Goal: Browse casually

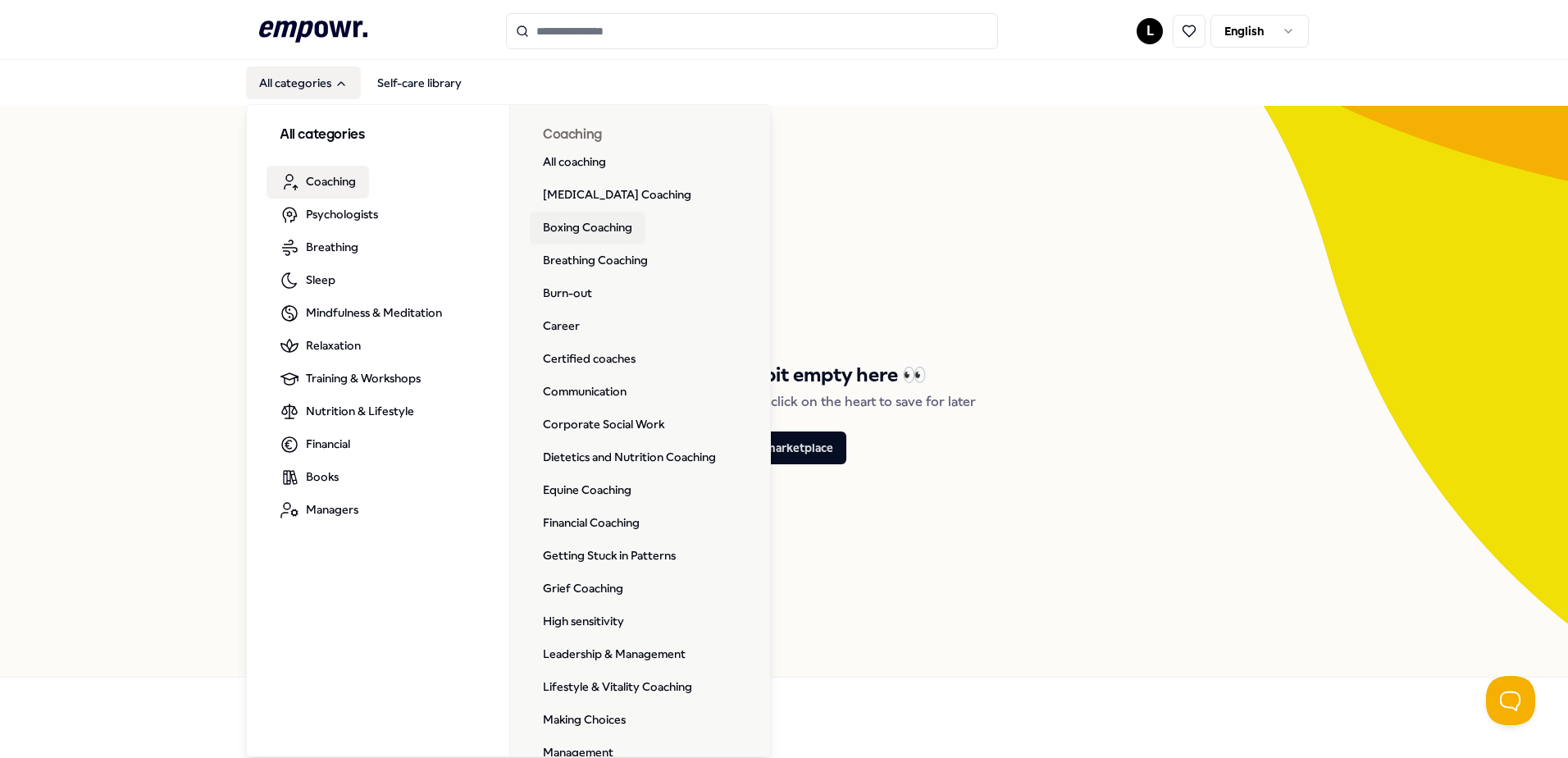
click at [589, 226] on link "Boxing Coaching" at bounding box center [587, 227] width 116 height 33
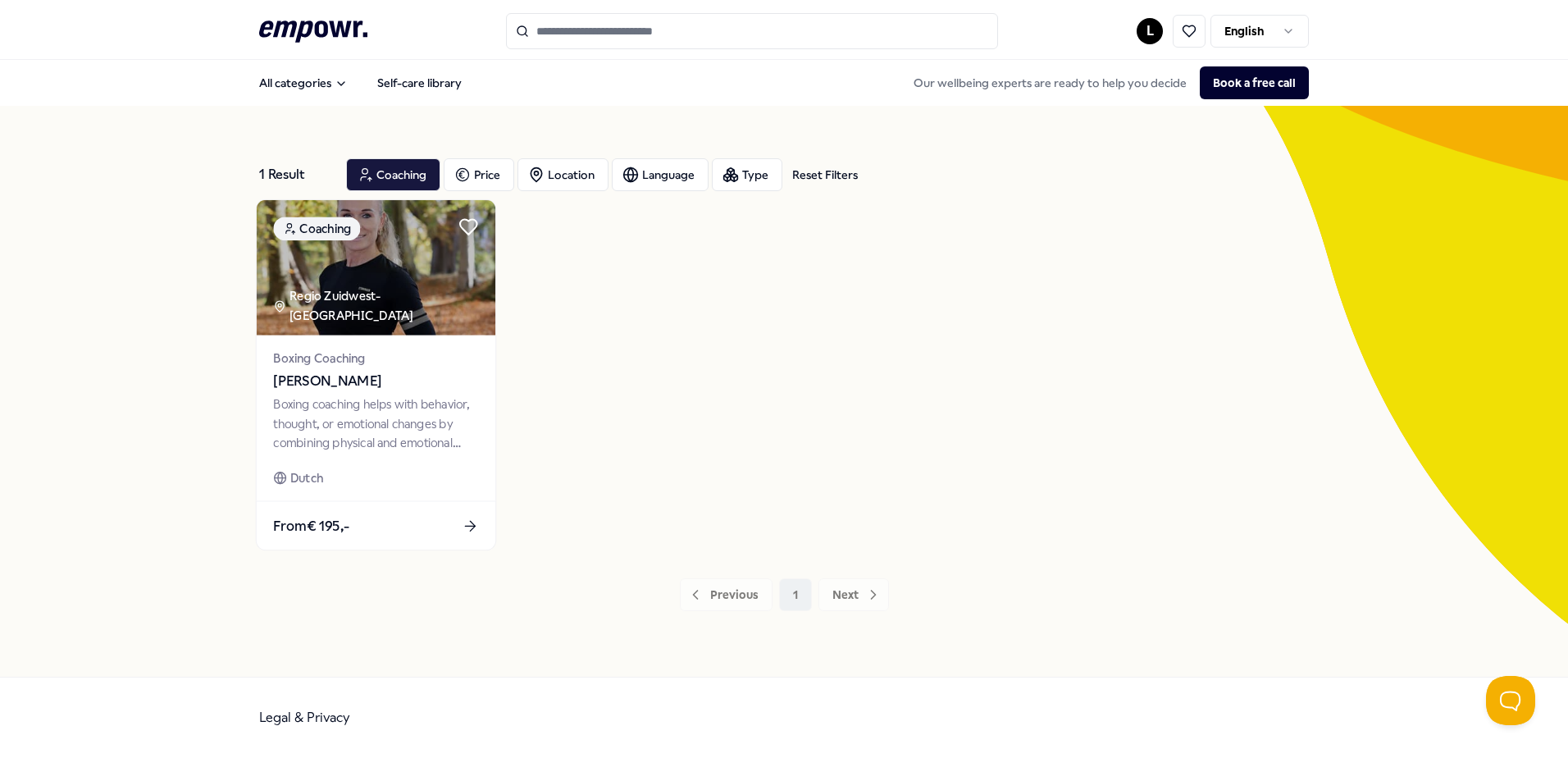
click at [391, 305] on img at bounding box center [375, 268] width 238 height 136
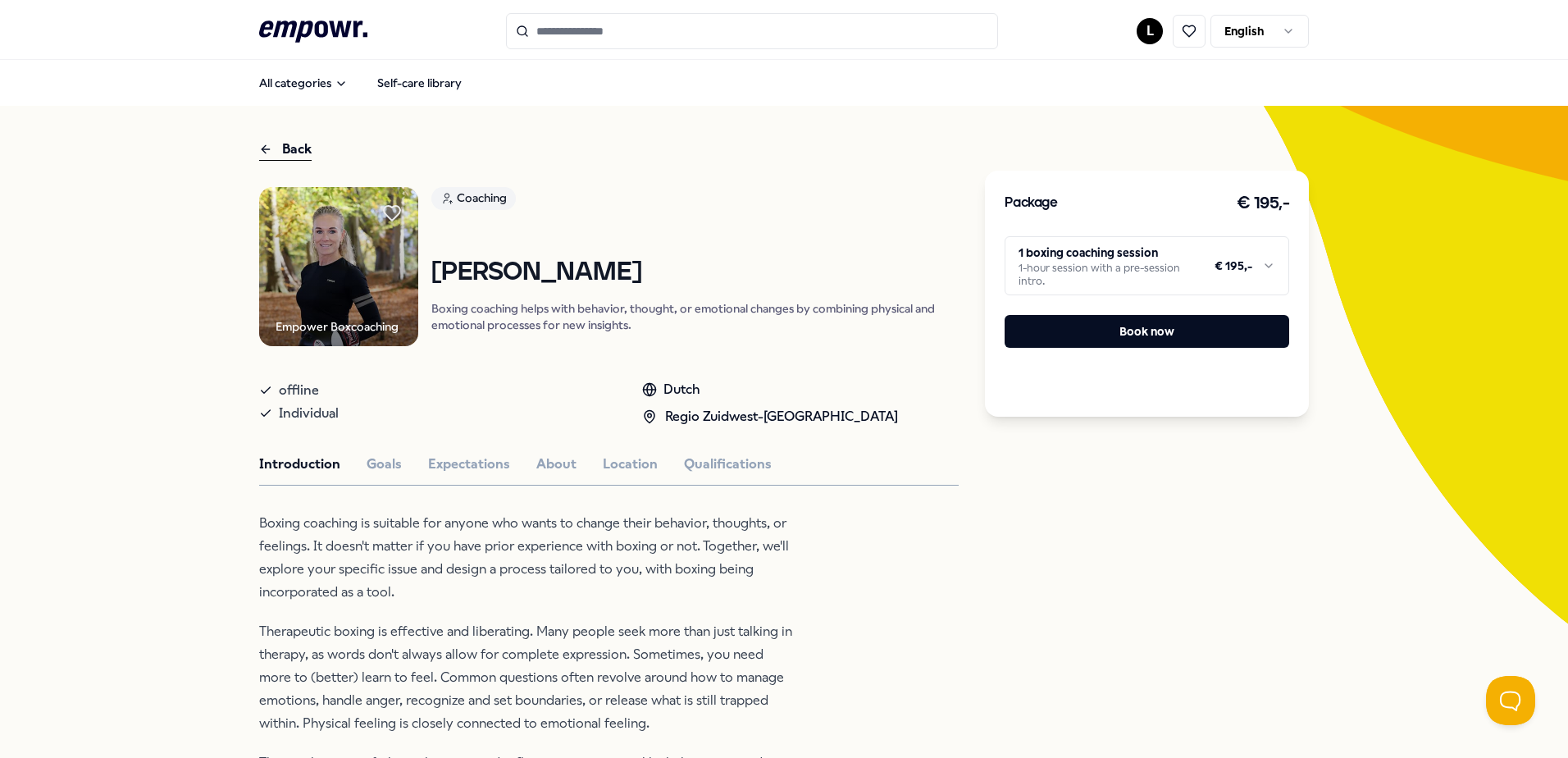
click at [320, 286] on img at bounding box center [339, 267] width 159 height 160
click at [376, 462] on button "Goals" at bounding box center [384, 464] width 35 height 21
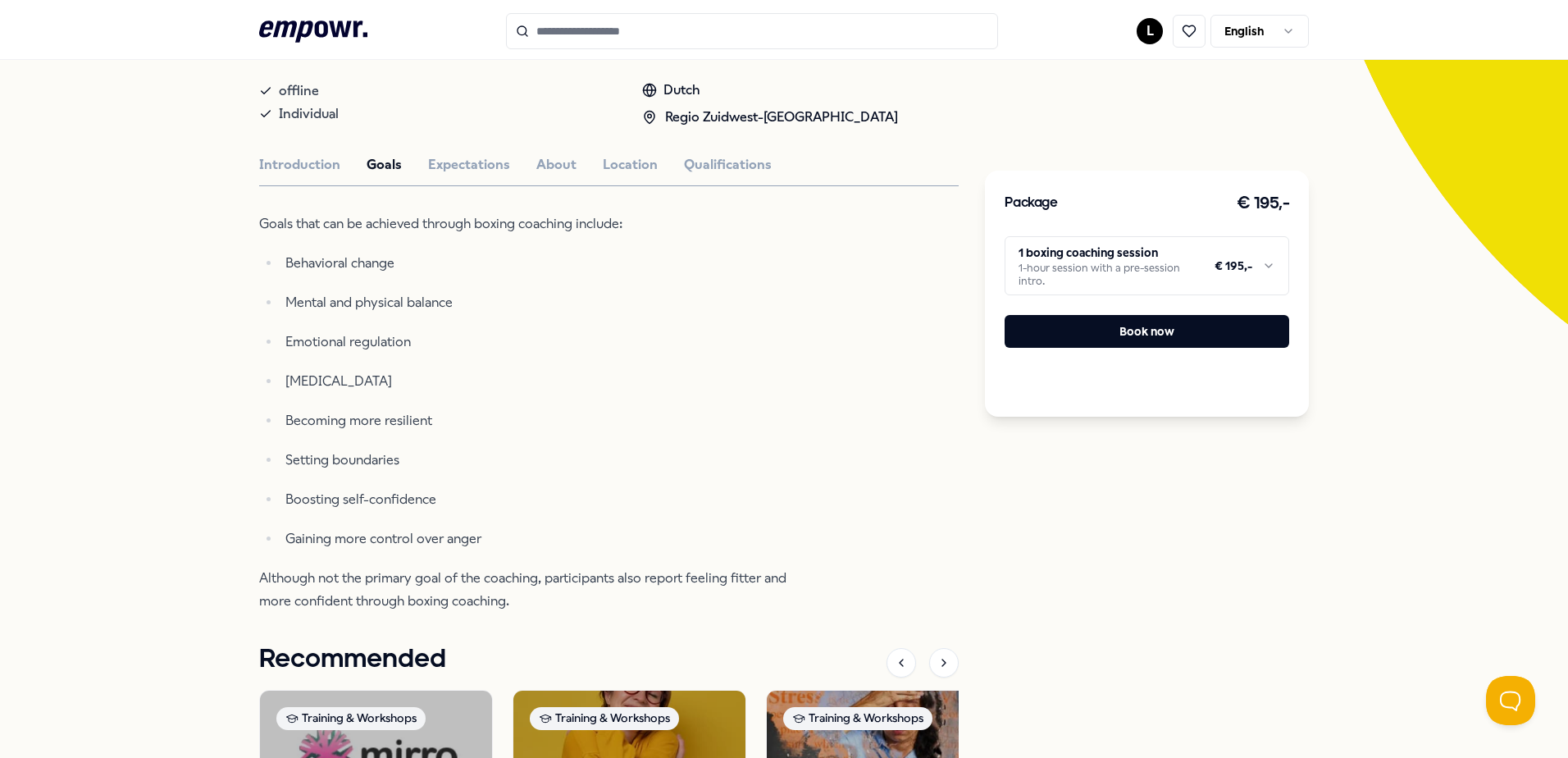
scroll to position [328, 0]
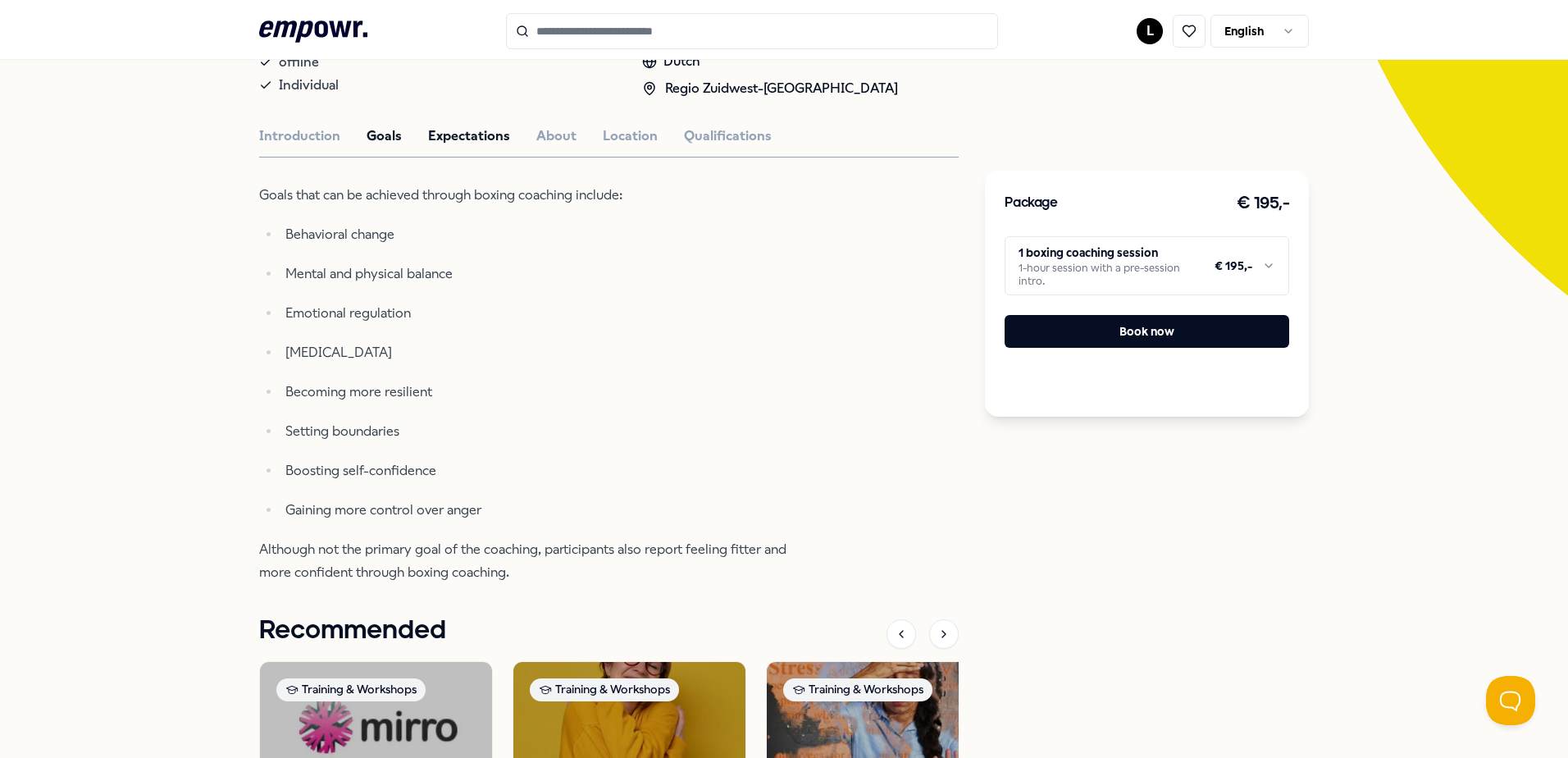
click at [456, 142] on button "Expectations" at bounding box center [469, 136] width 82 height 21
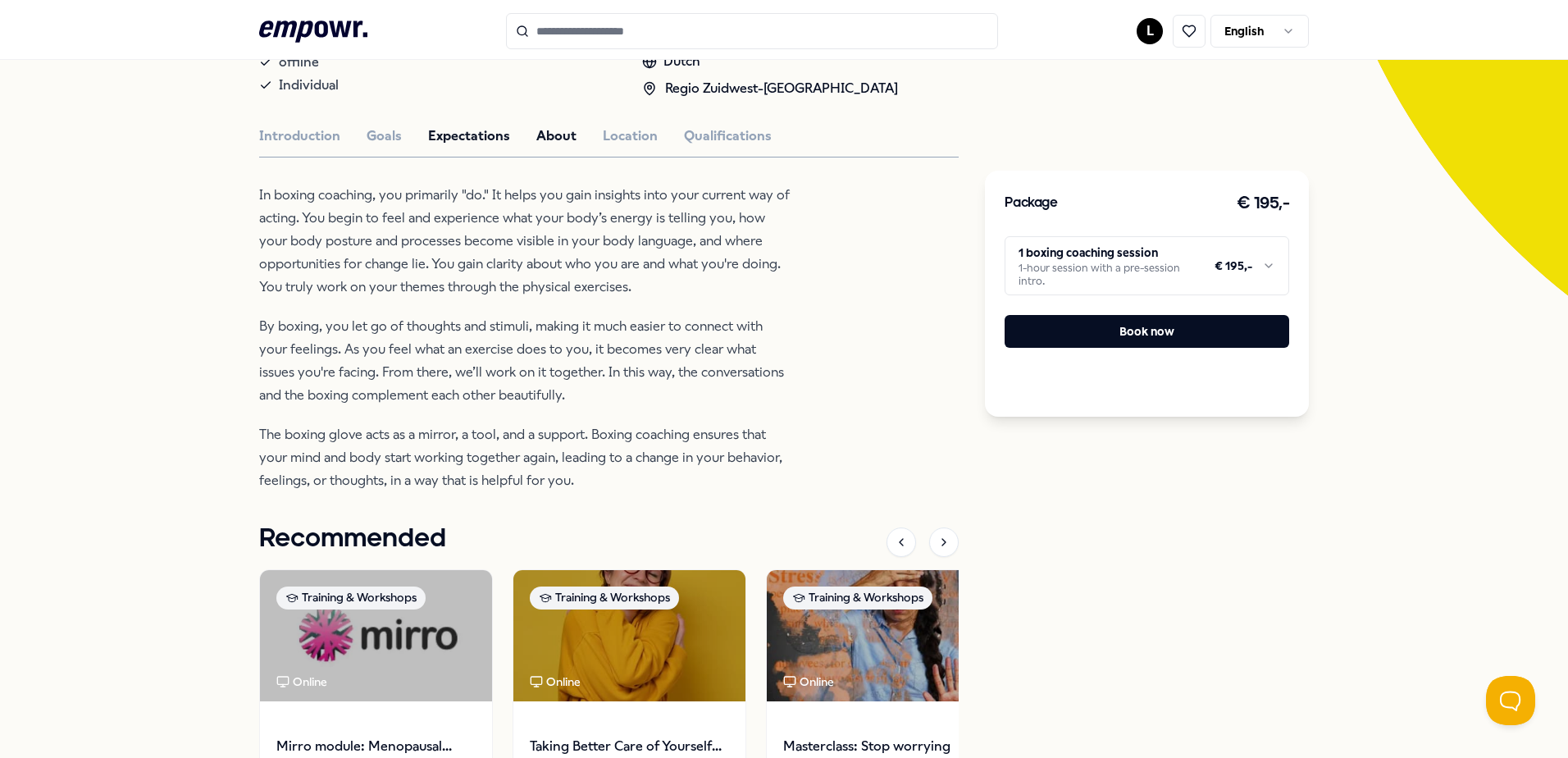
click at [541, 132] on button "About" at bounding box center [556, 136] width 40 height 21
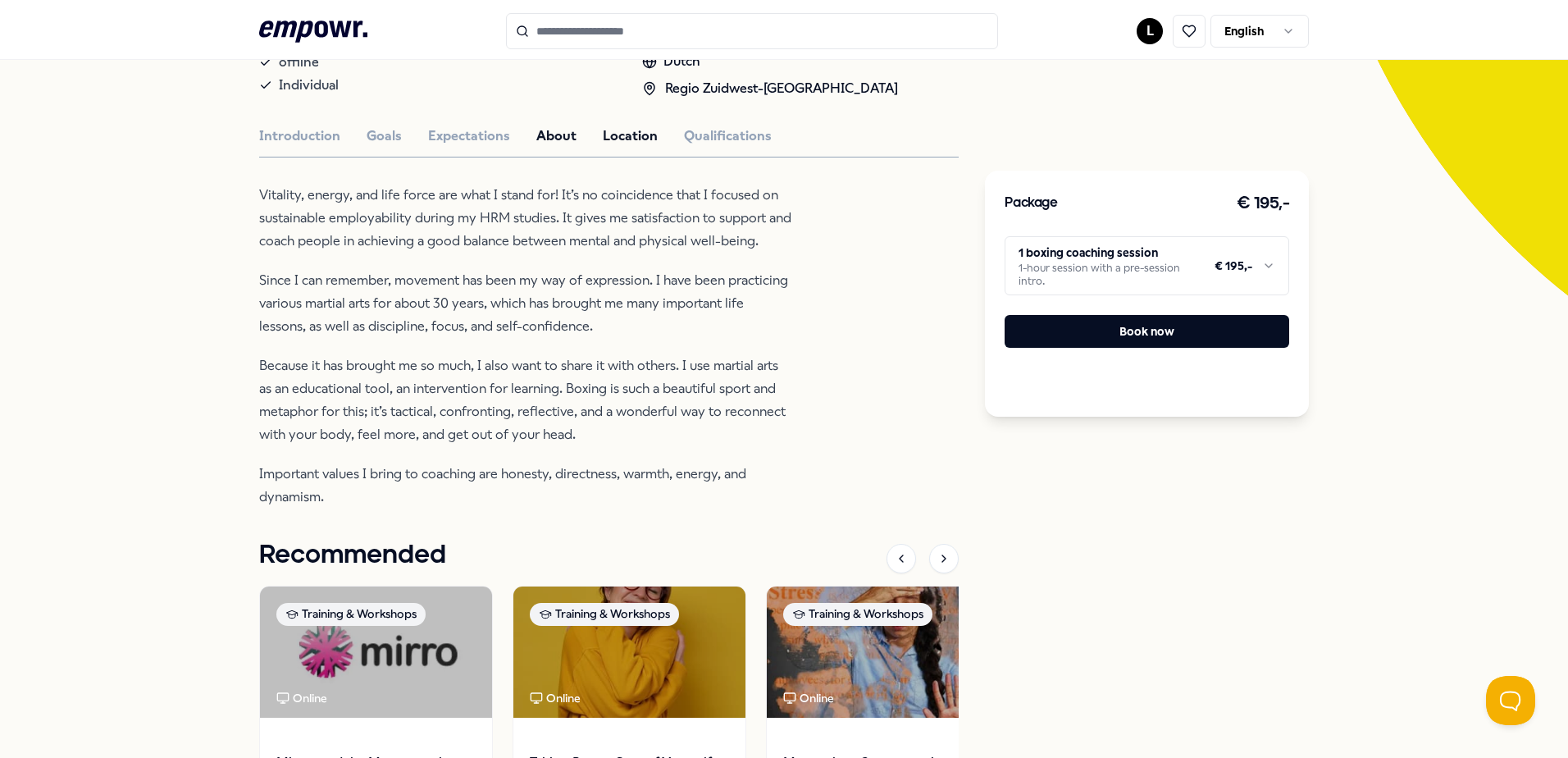
click at [619, 135] on button "Location" at bounding box center [630, 136] width 55 height 21
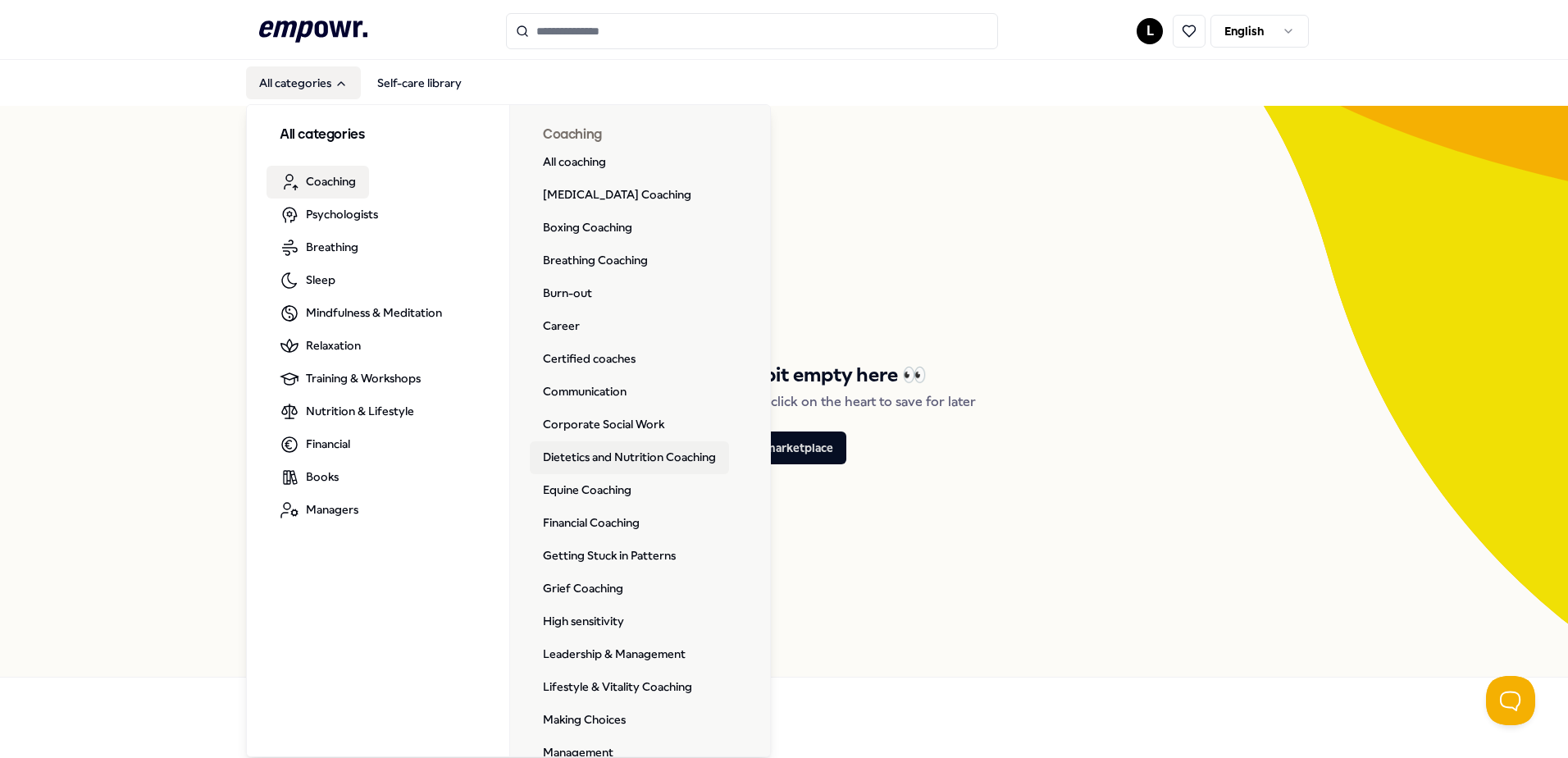
scroll to position [82, 0]
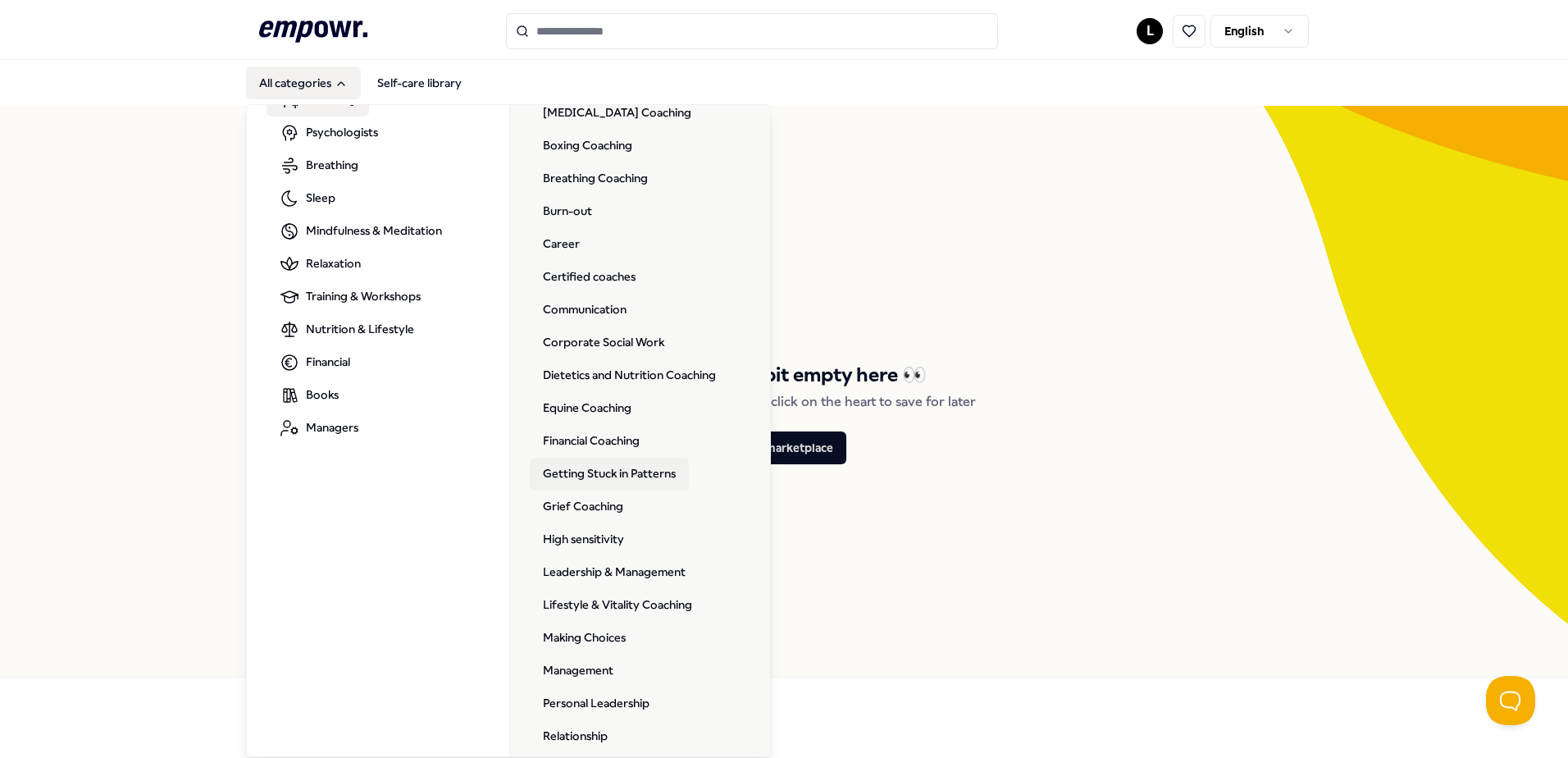
click at [615, 476] on link "Getting Stuck in Patterns" at bounding box center [609, 474] width 159 height 33
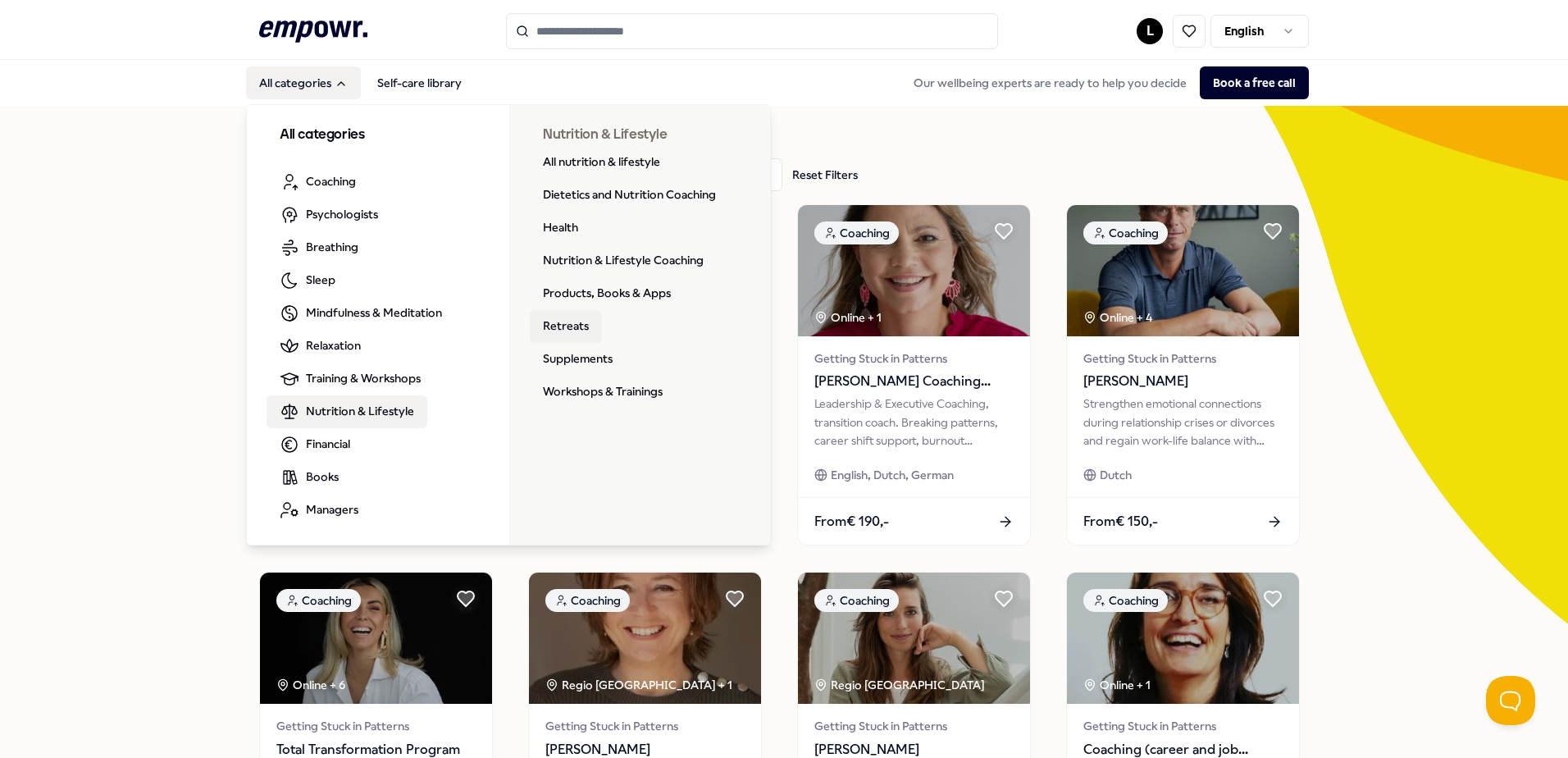
click at [563, 324] on link "Retreats" at bounding box center [565, 326] width 72 height 33
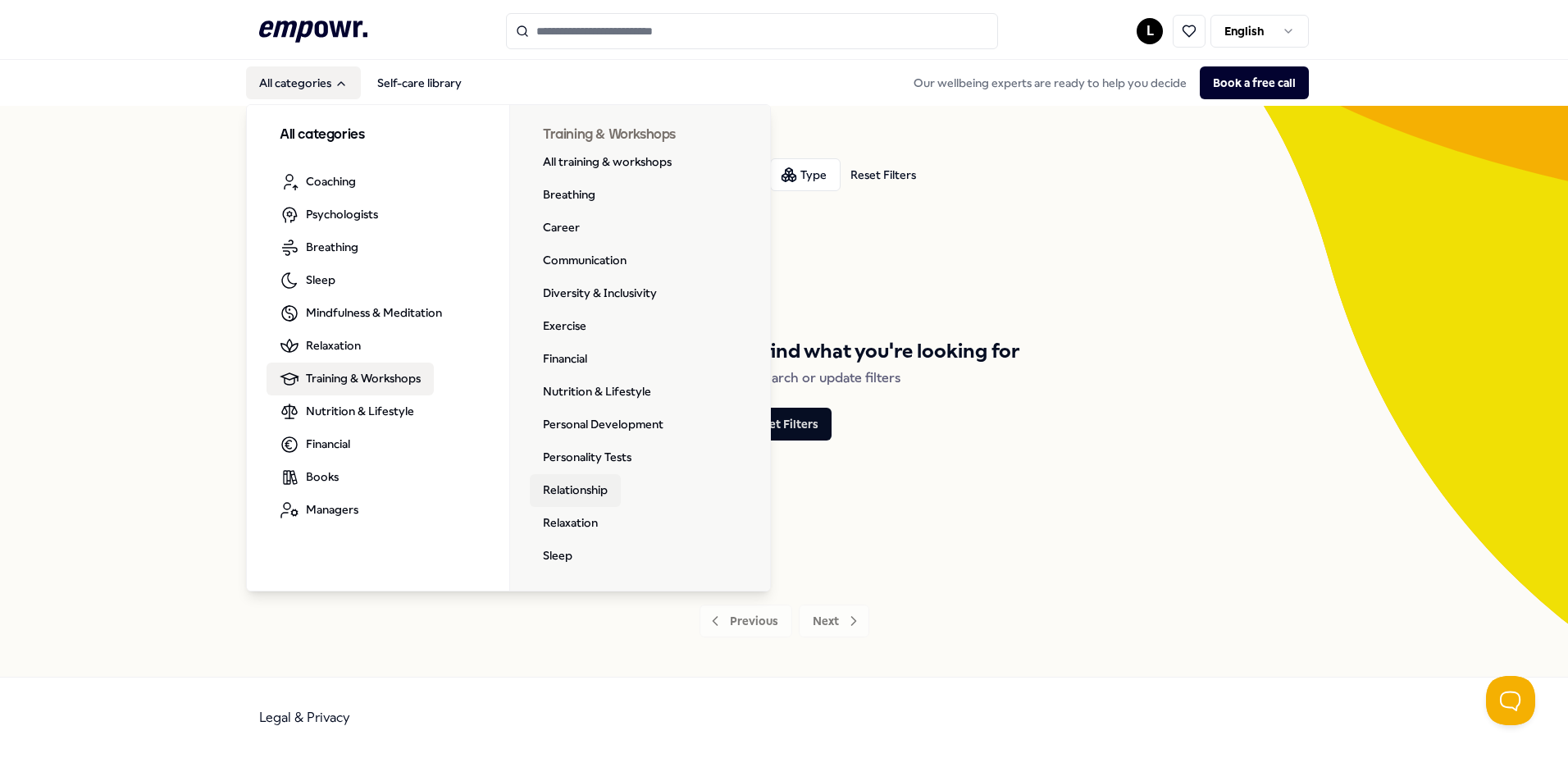
click at [583, 493] on link "Relationship" at bounding box center [574, 490] width 91 height 33
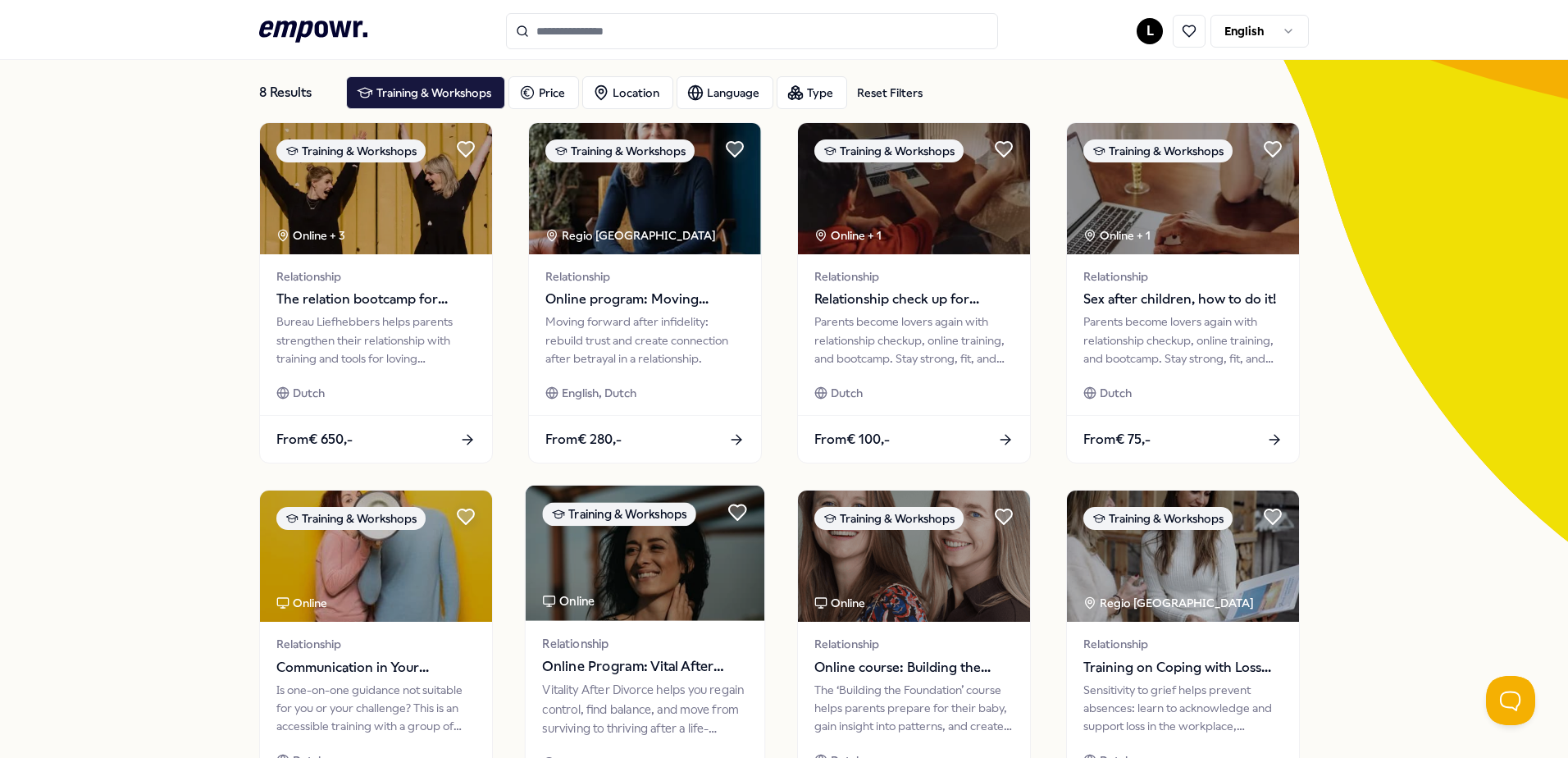
scroll to position [246, 0]
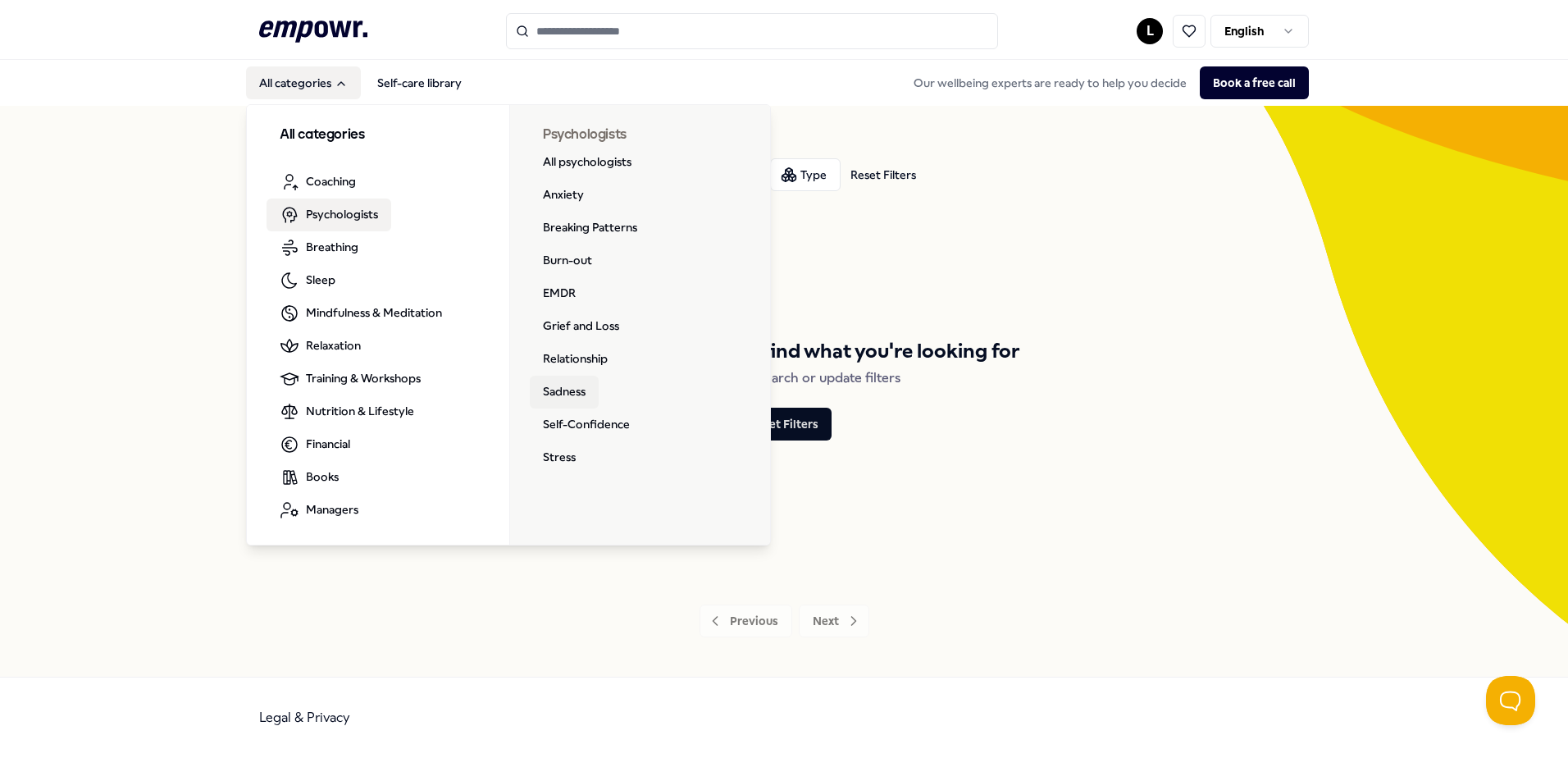
click at [570, 393] on link "Sadness" at bounding box center [563, 392] width 69 height 33
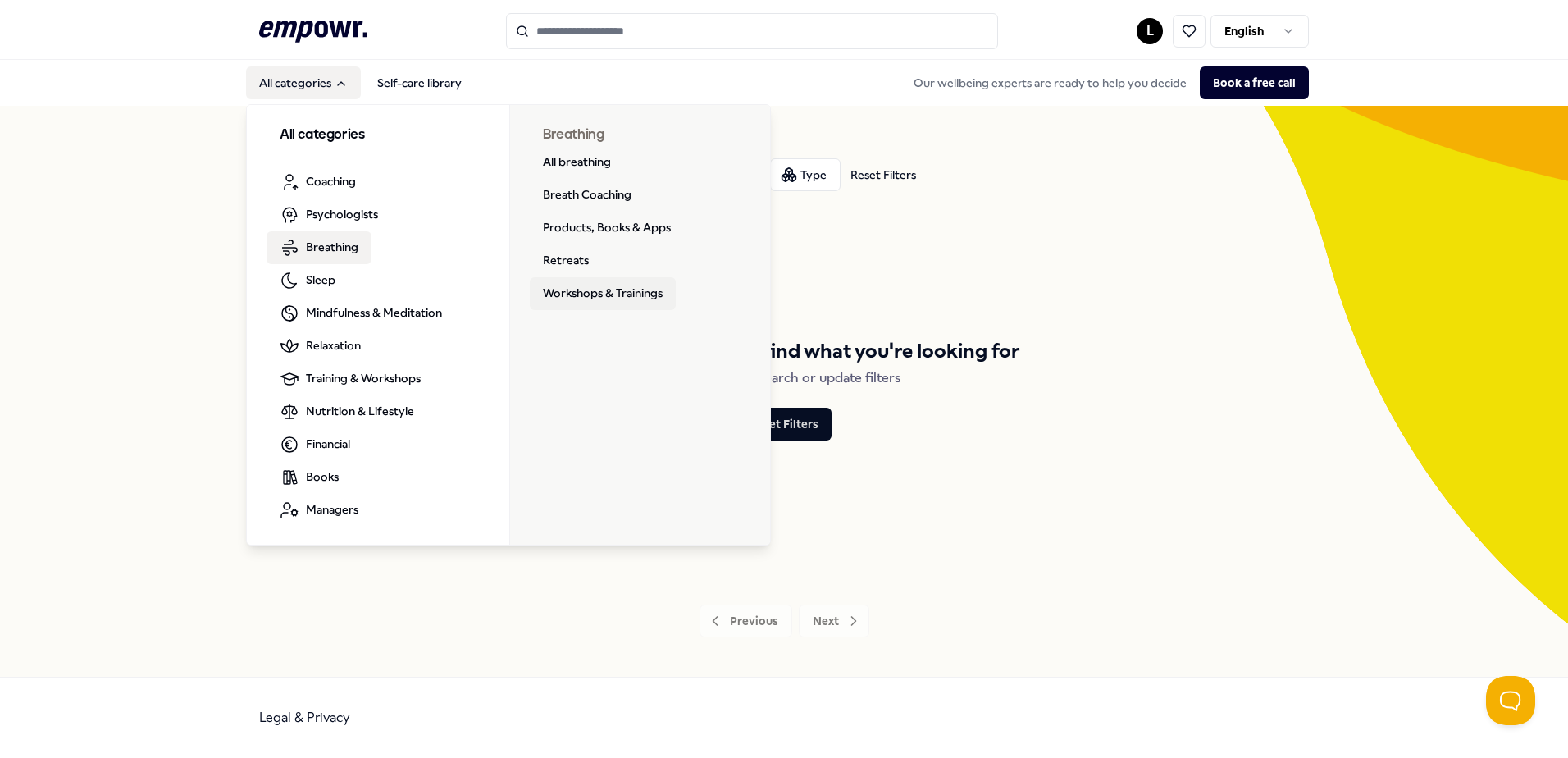
click at [620, 293] on link "Workshops & Trainings" at bounding box center [602, 293] width 146 height 33
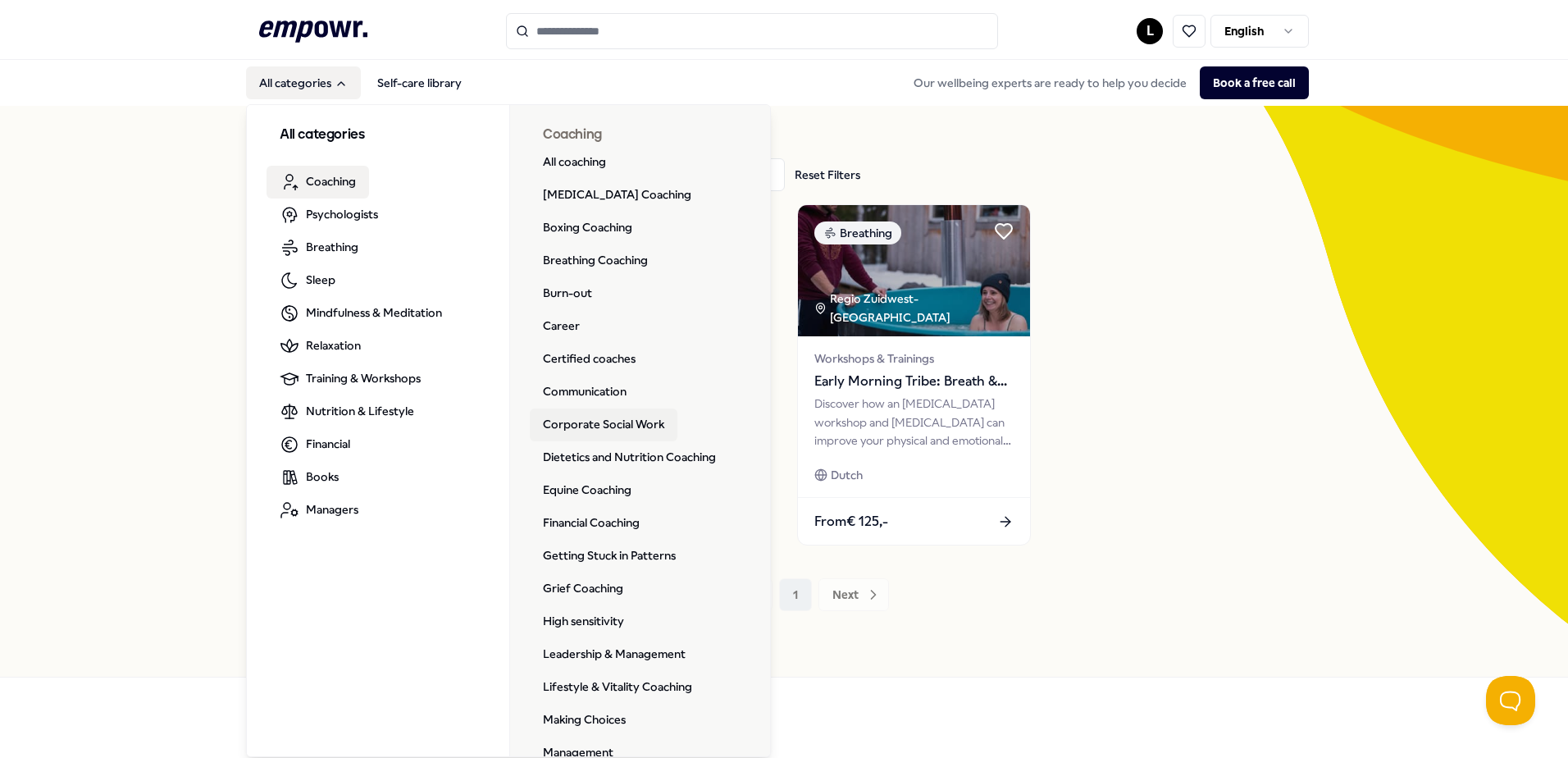
click at [585, 429] on link "Corporate Social Work" at bounding box center [603, 425] width 148 height 33
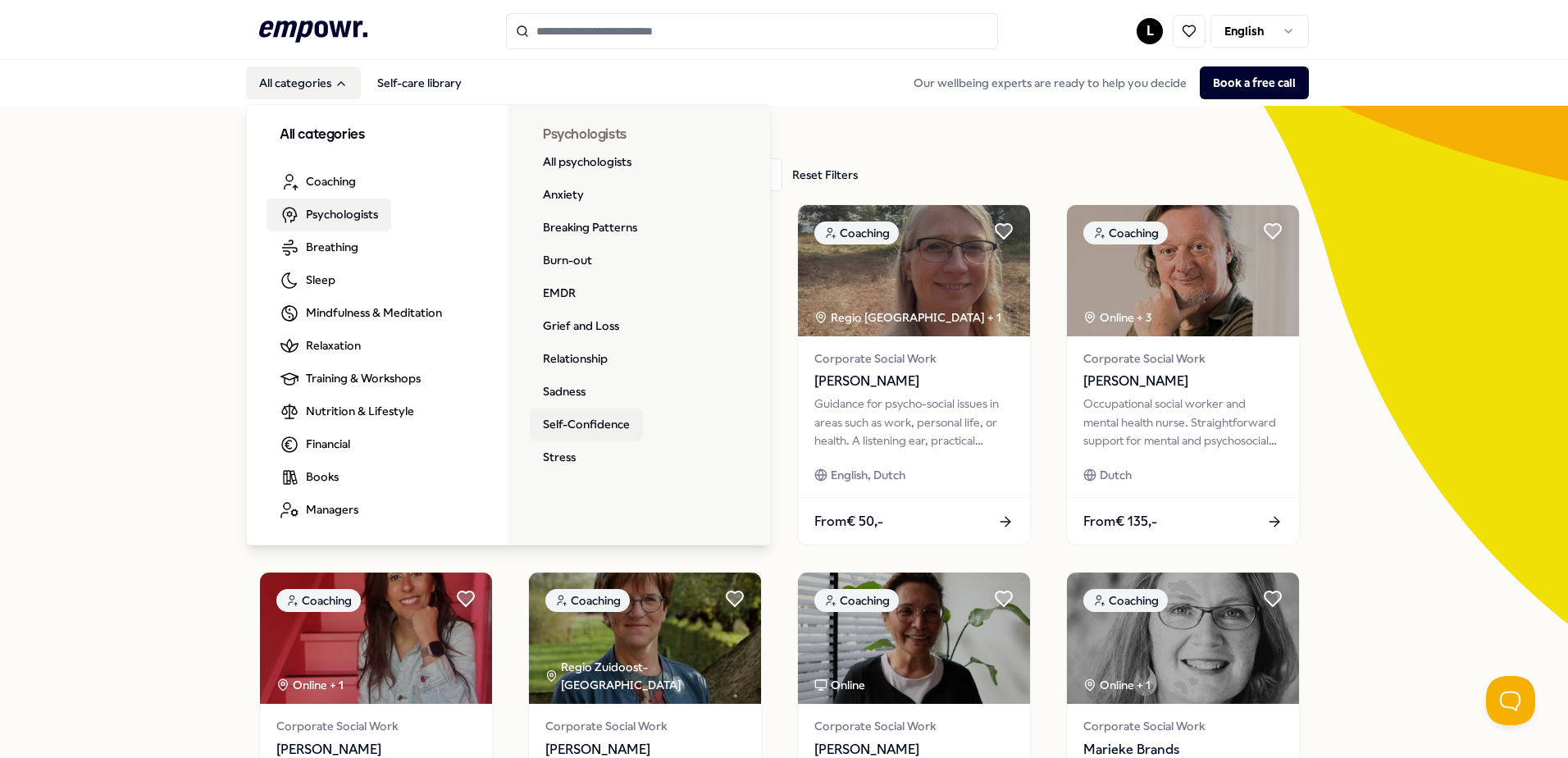
click at [571, 420] on link "Self-Confidence" at bounding box center [586, 425] width 114 height 33
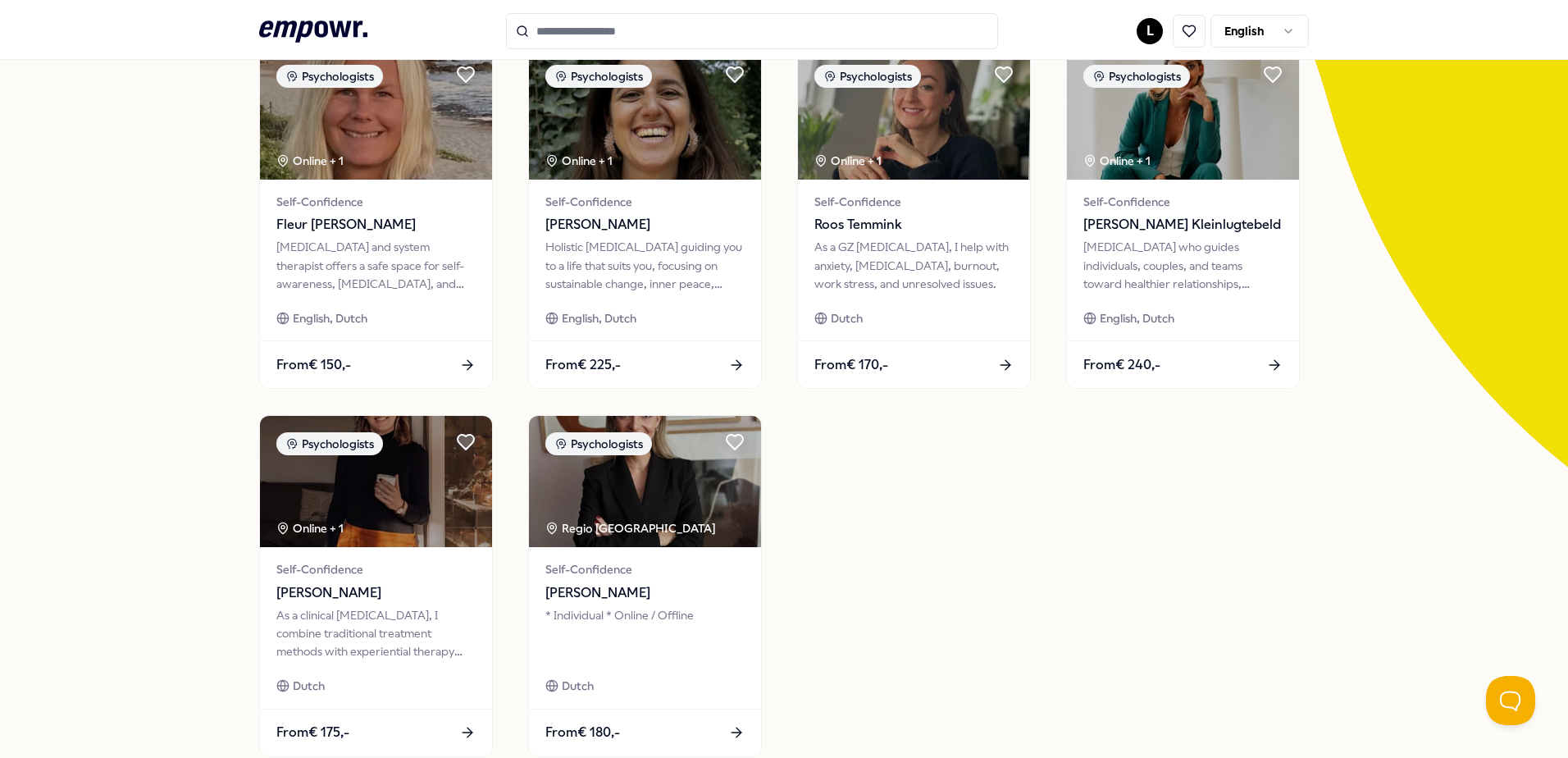
scroll to position [165, 0]
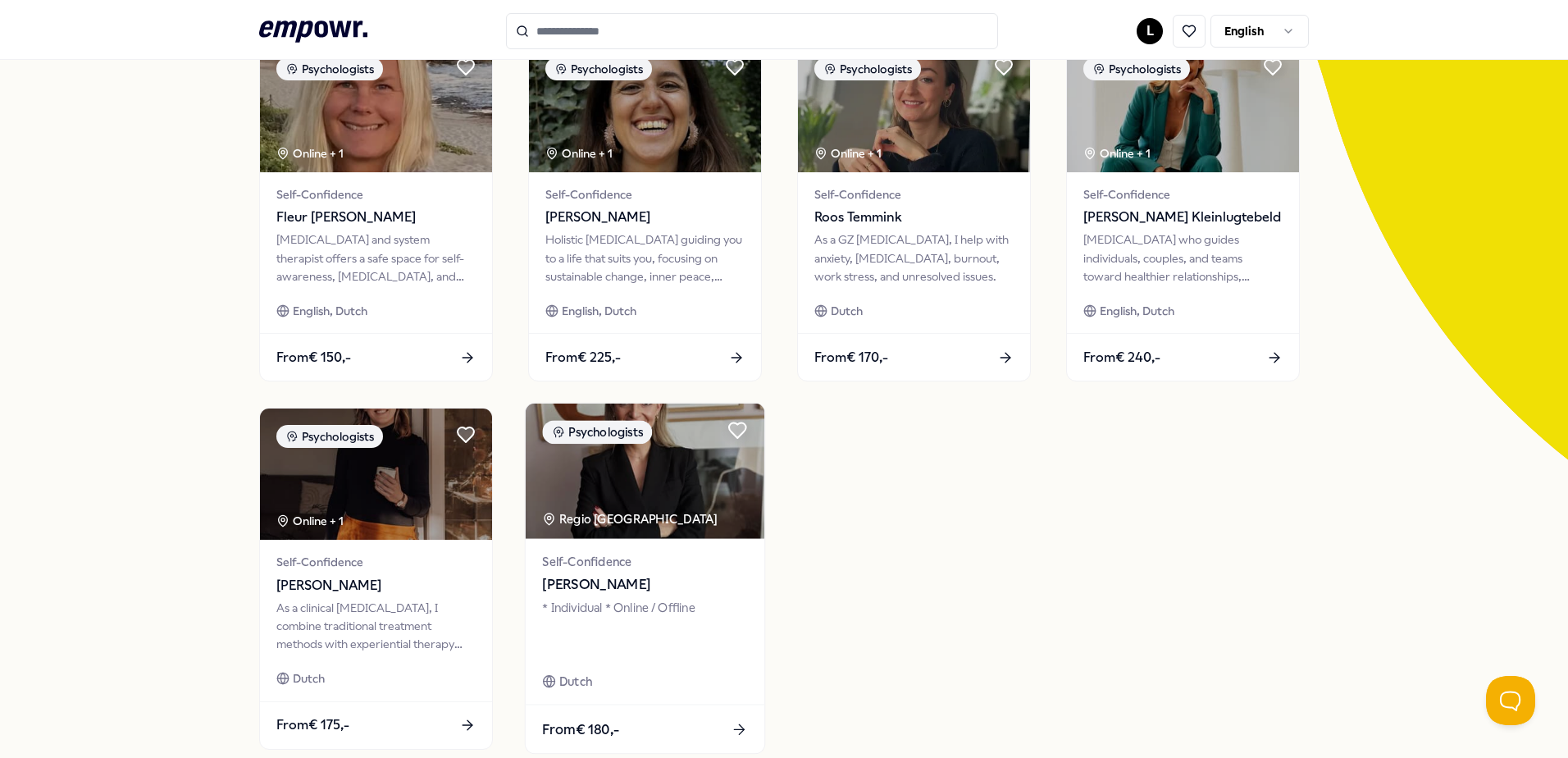
click at [621, 483] on img at bounding box center [644, 472] width 238 height 136
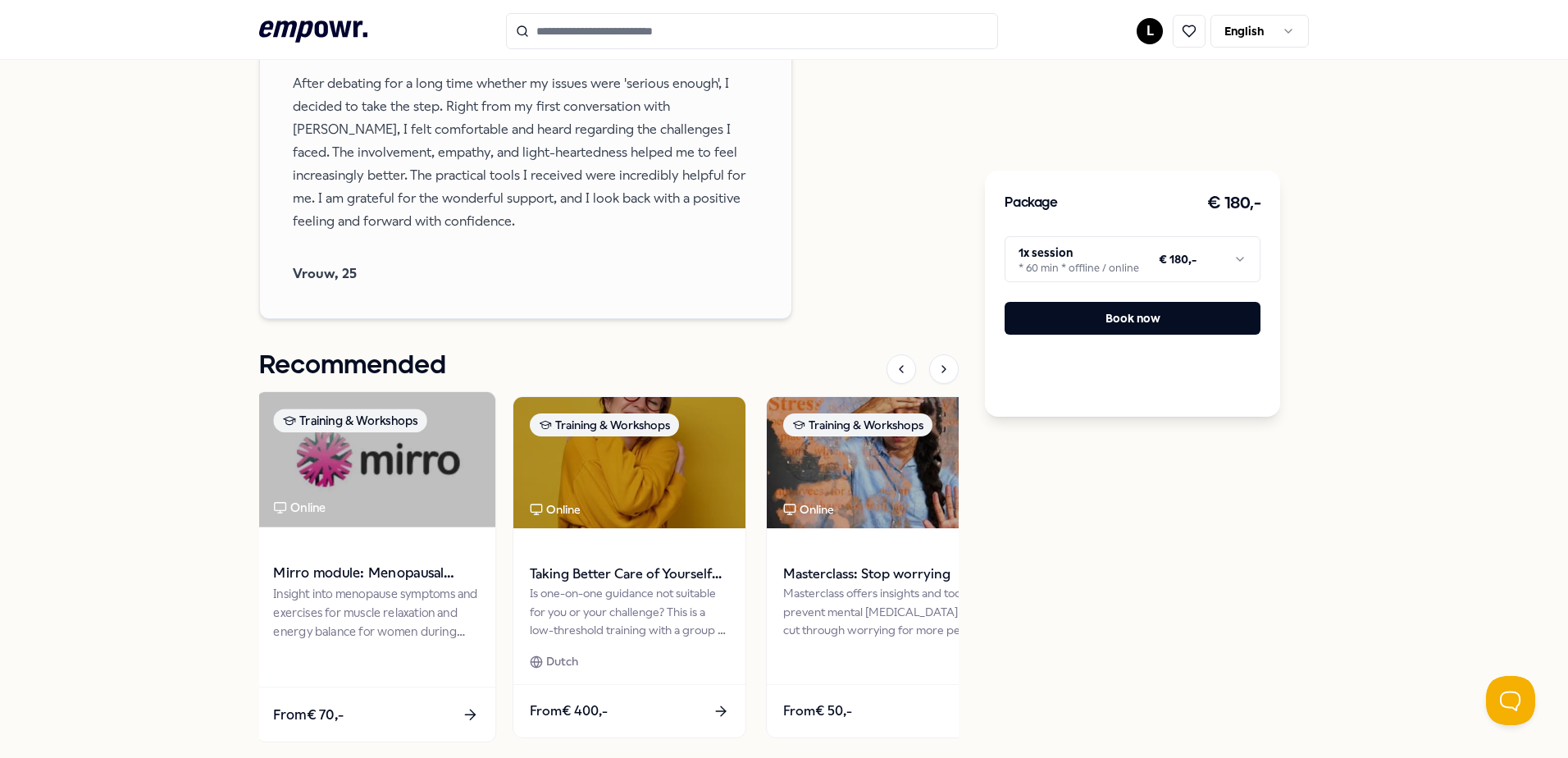
scroll to position [2075, 0]
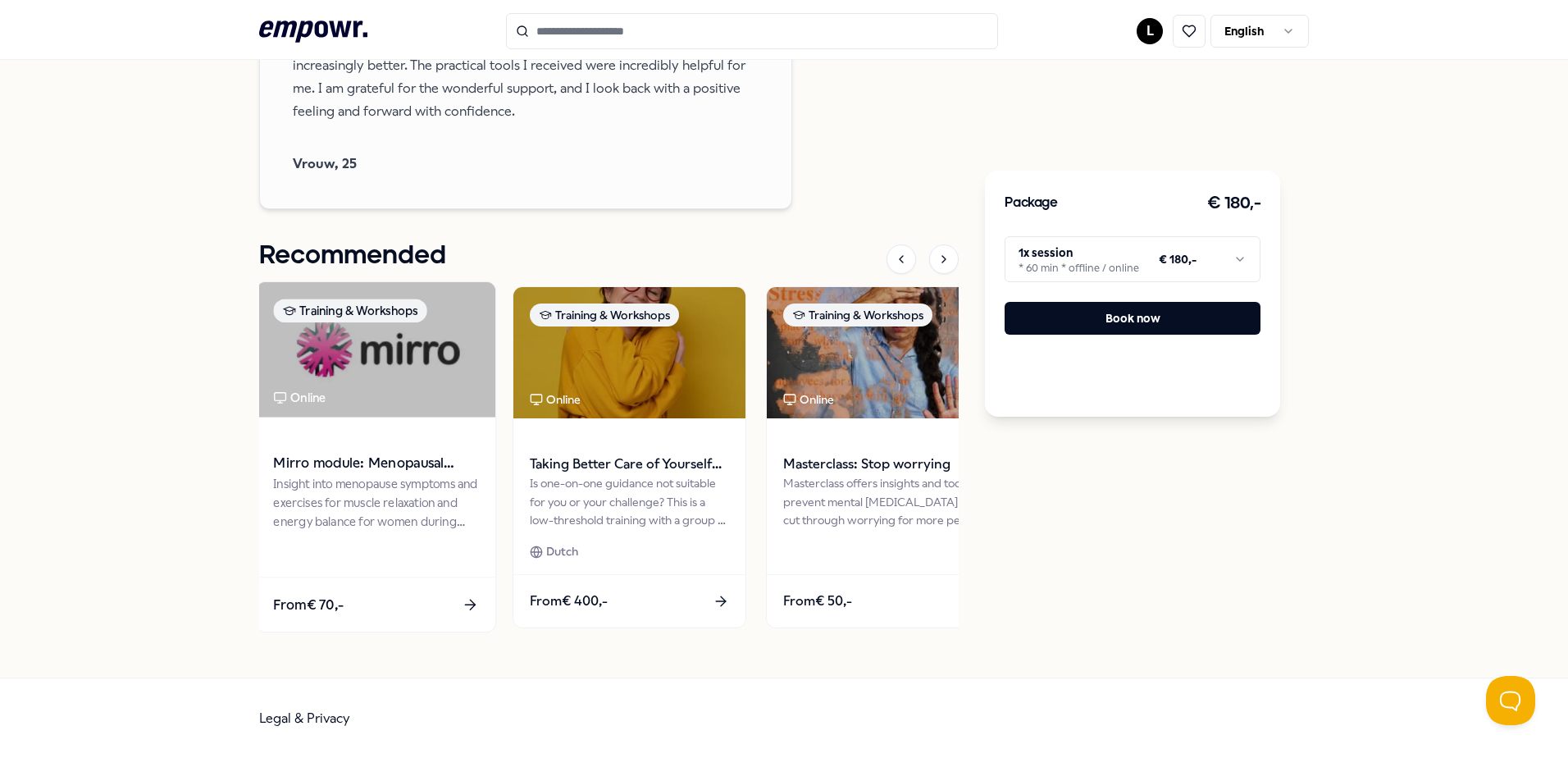
click at [368, 418] on img at bounding box center [375, 350] width 238 height 136
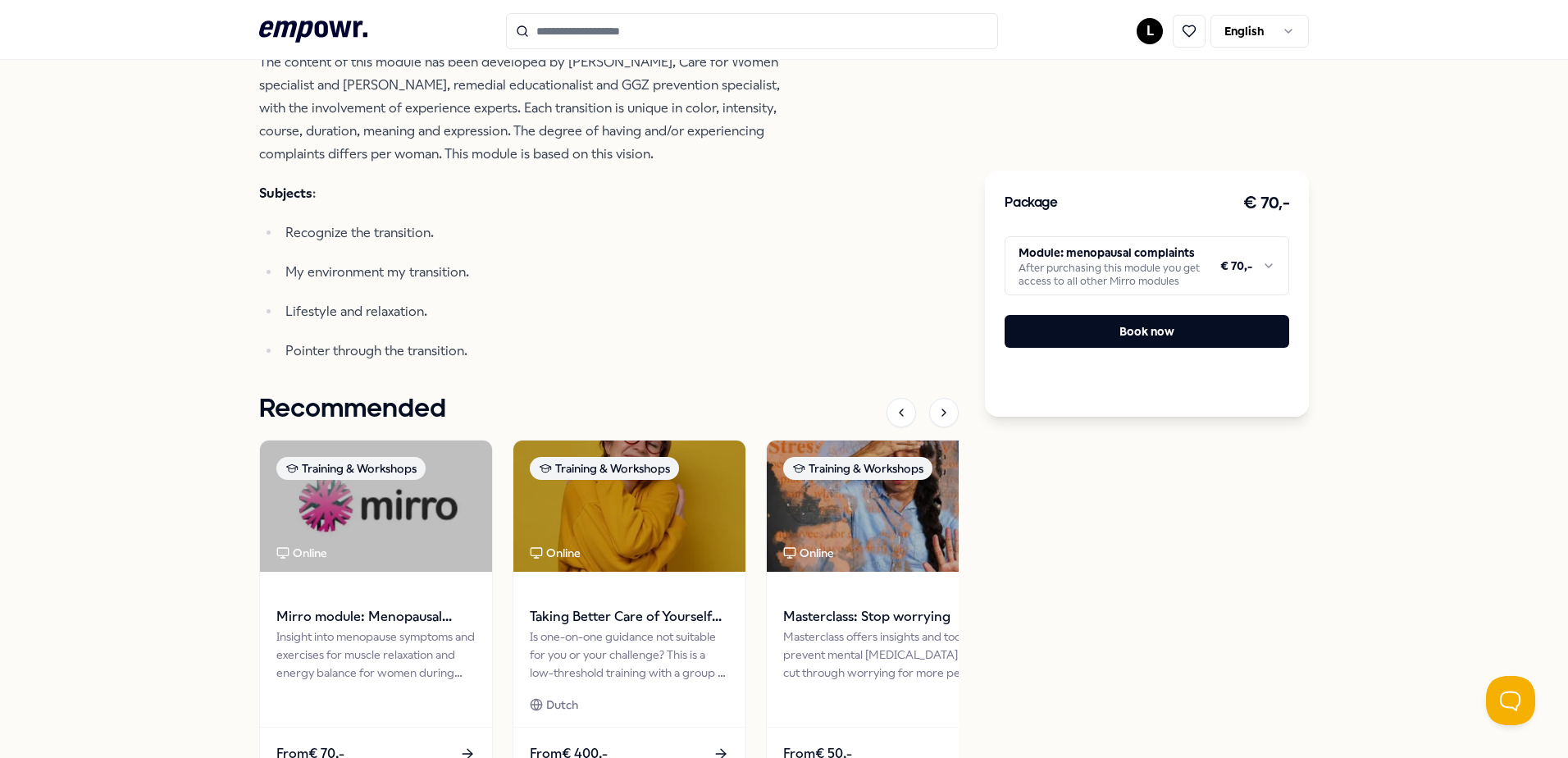
scroll to position [762, 0]
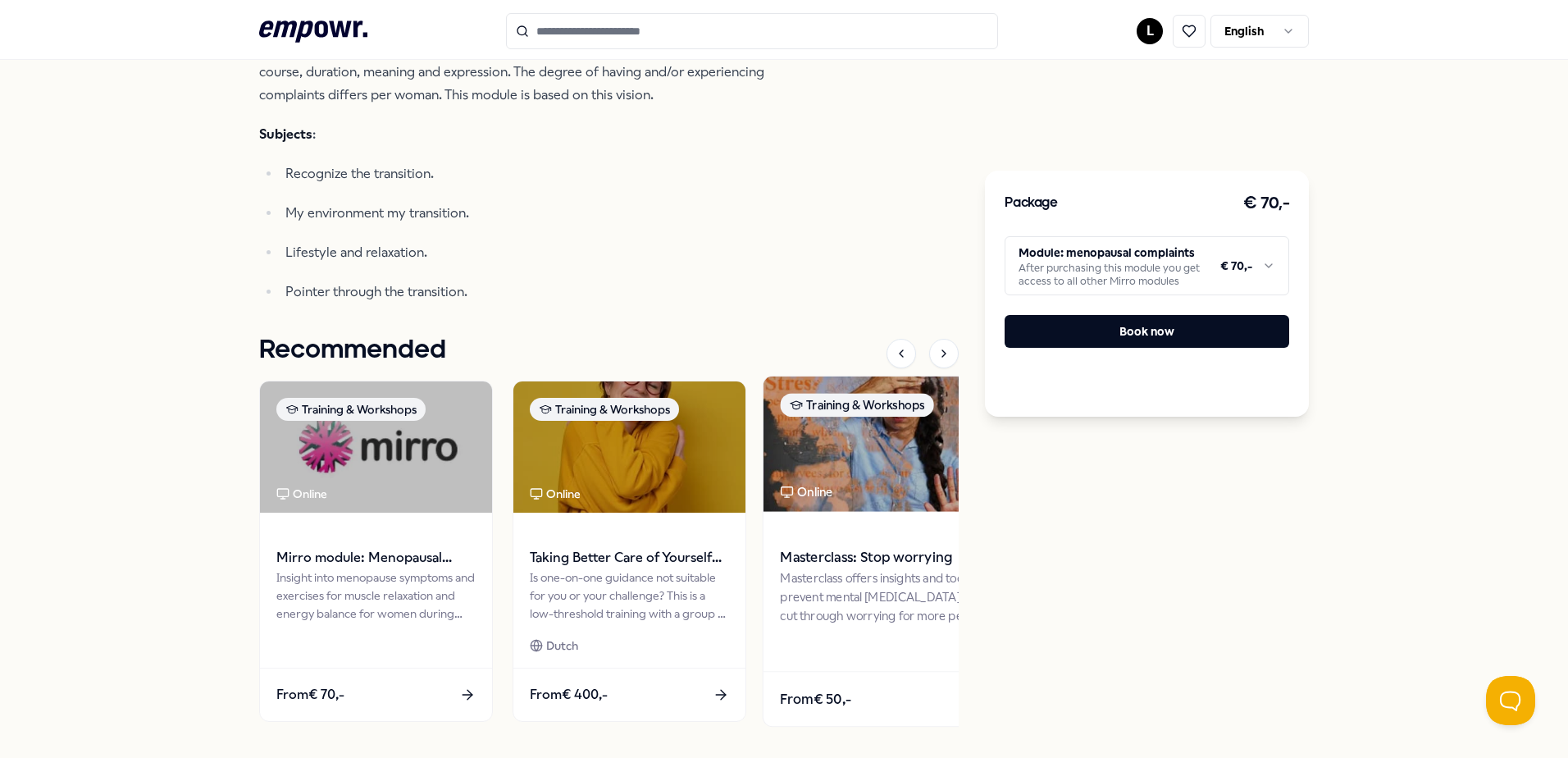
click at [867, 473] on img at bounding box center [882, 445] width 238 height 136
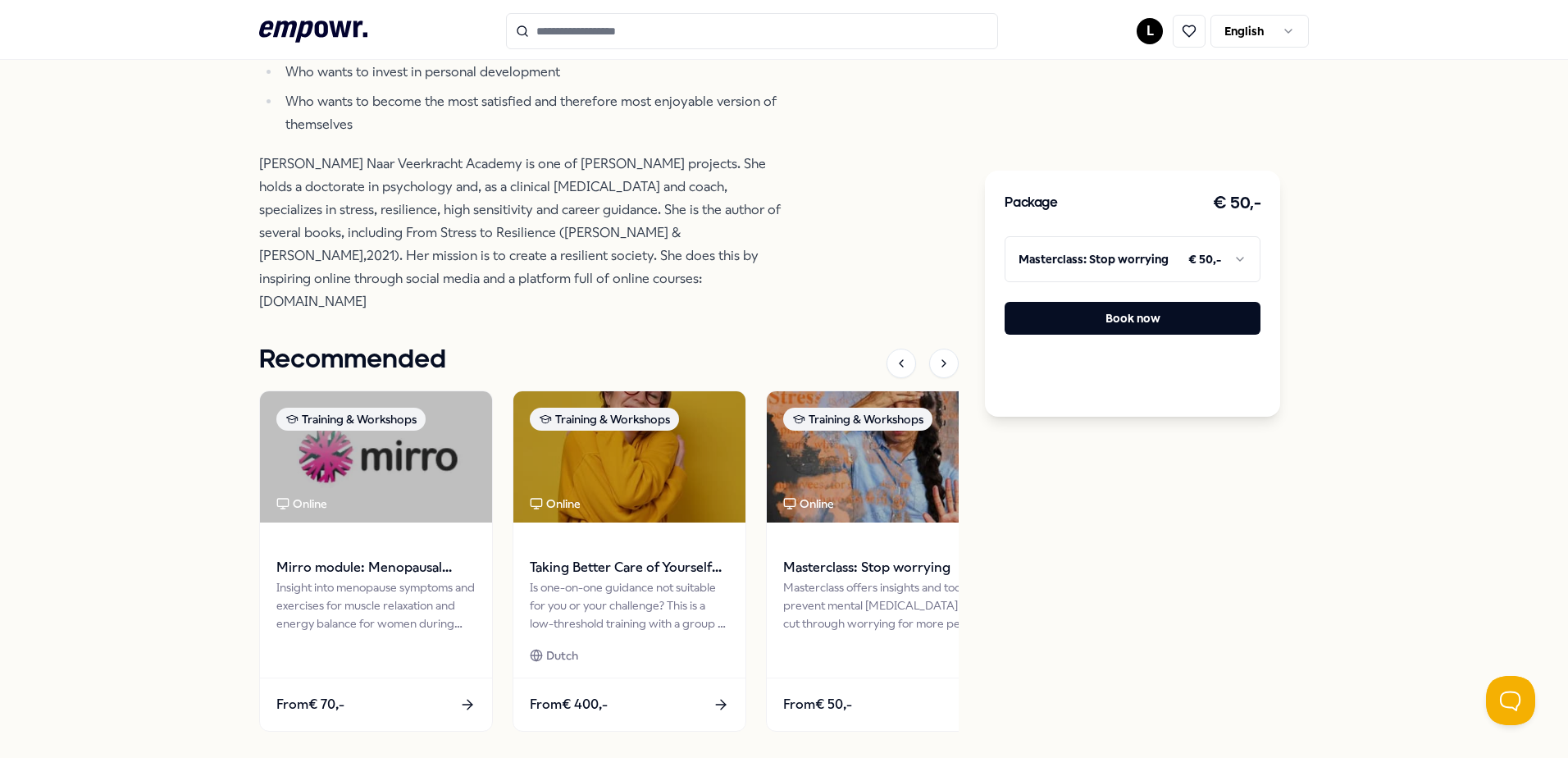
scroll to position [1255, 0]
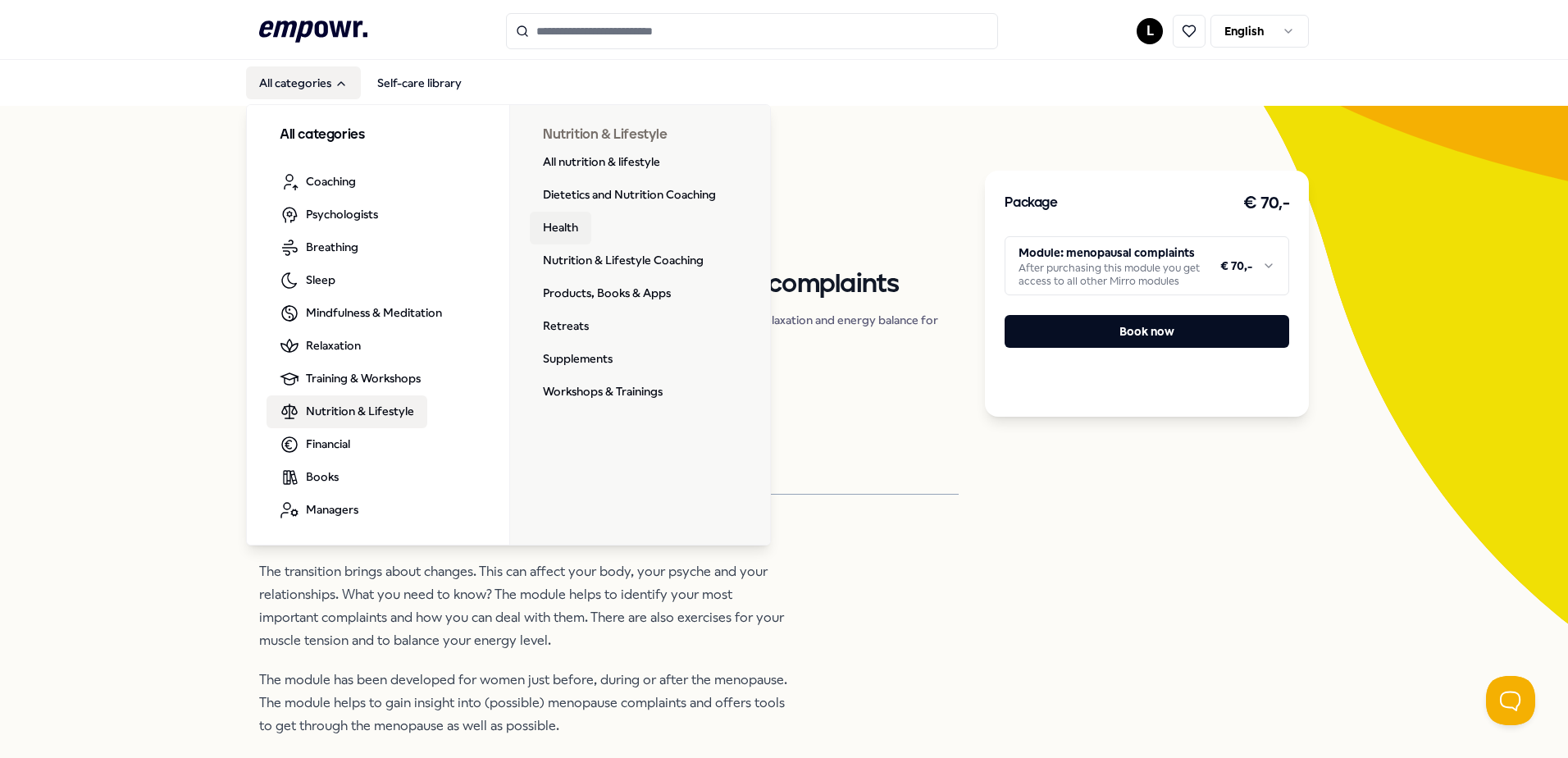
click at [552, 228] on link "Health" at bounding box center [560, 227] width 62 height 33
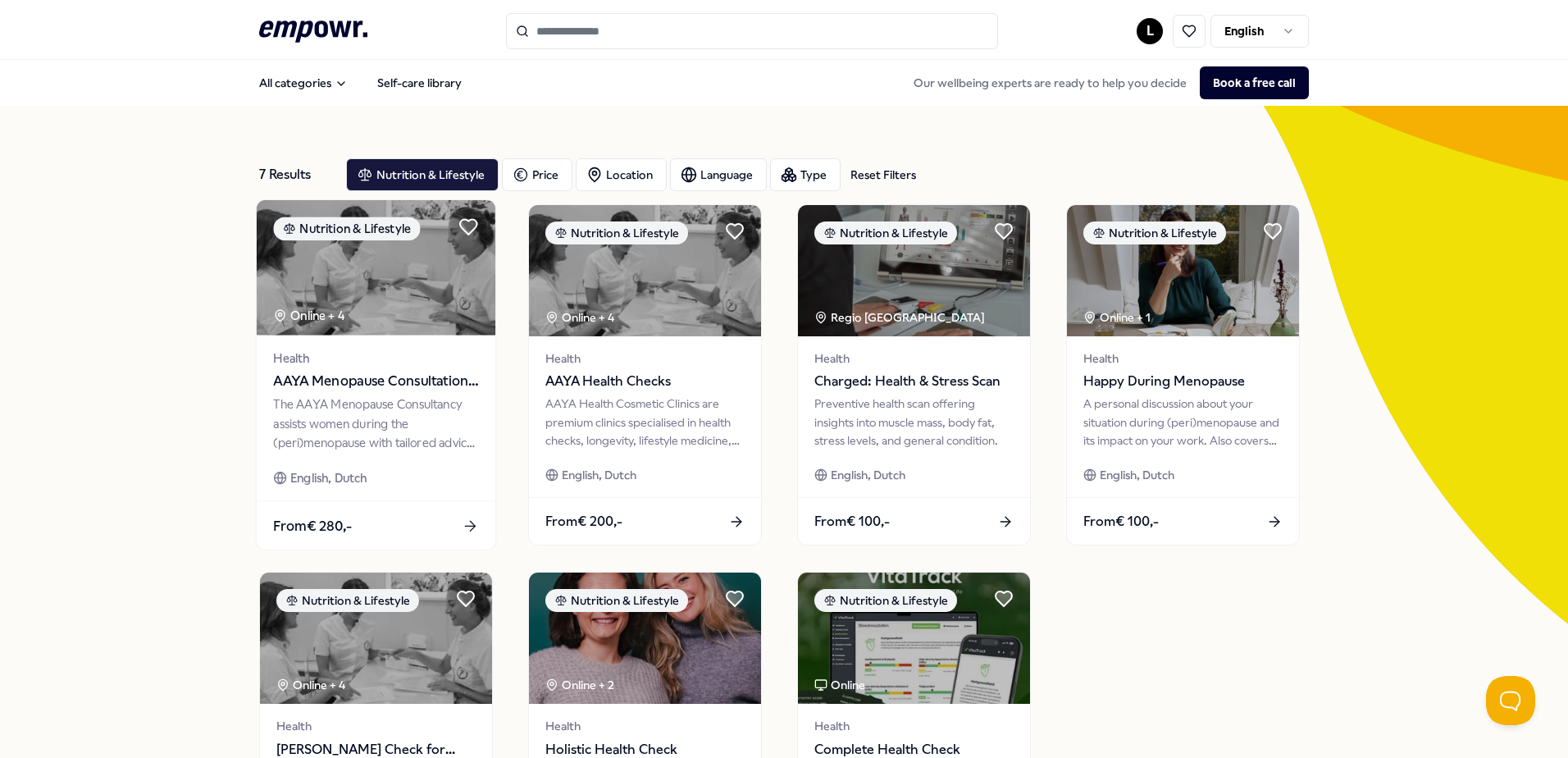
click at [386, 302] on img at bounding box center [375, 268] width 238 height 136
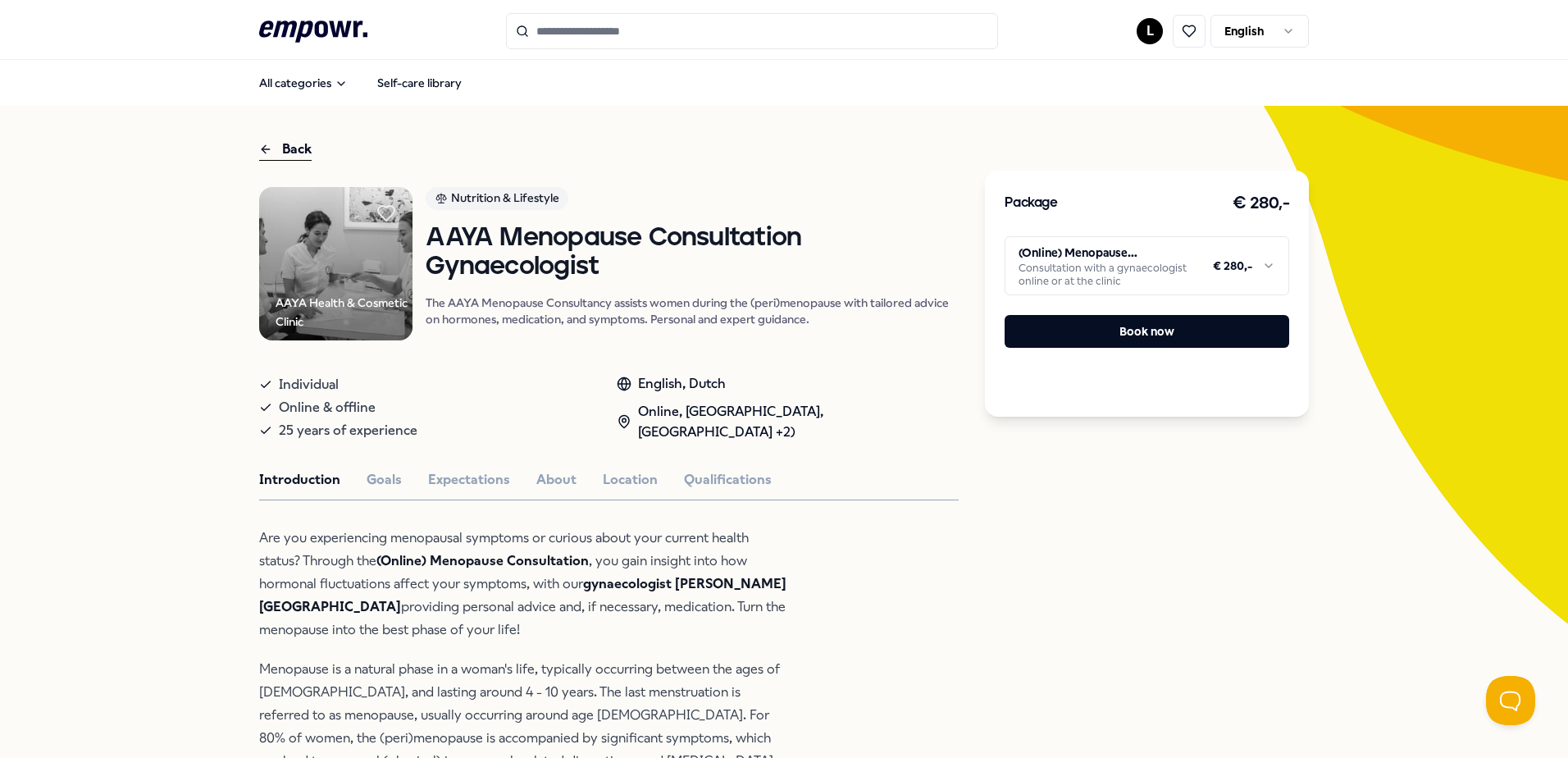
click at [1280, 30] on html ".empowr-logo_svg__cls-1{fill:#03032f} L English All categories Self-care librar…" at bounding box center [784, 379] width 1568 height 758
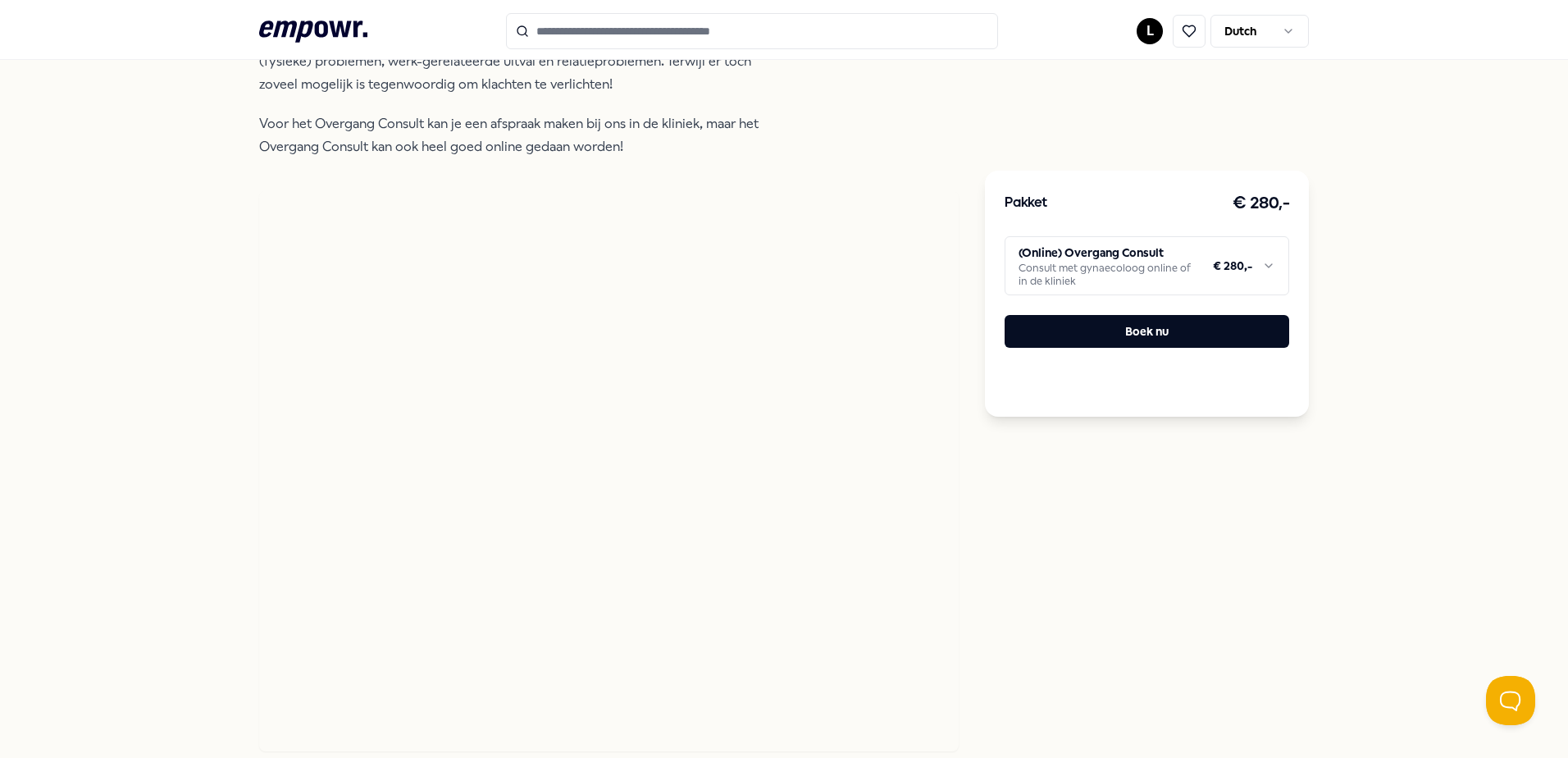
scroll to position [738, 0]
